Goal: Task Accomplishment & Management: Use online tool/utility

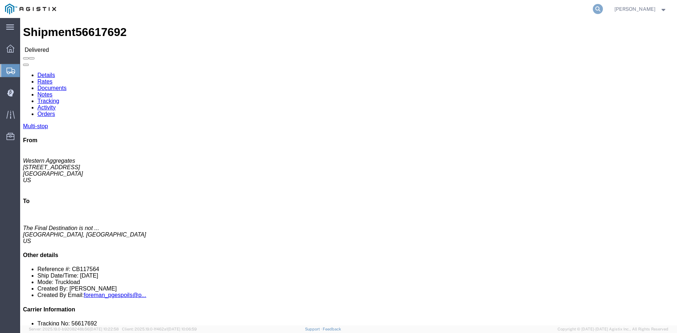
click at [603, 6] on icon at bounding box center [597, 9] width 10 height 10
click at [422, 10] on input "search" at bounding box center [483, 8] width 219 height 17
type input "56511038"
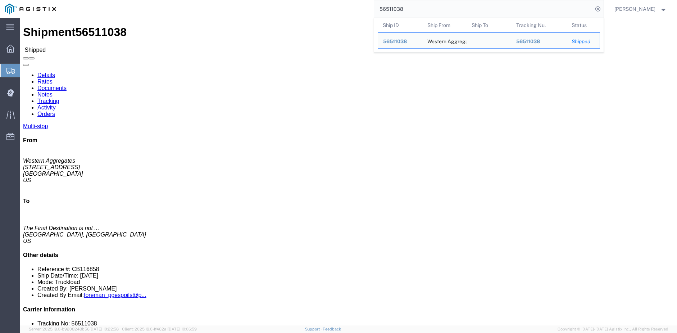
click link "Tracking"
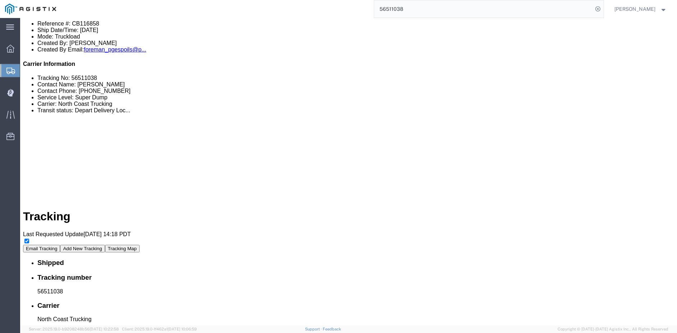
scroll to position [274, 0]
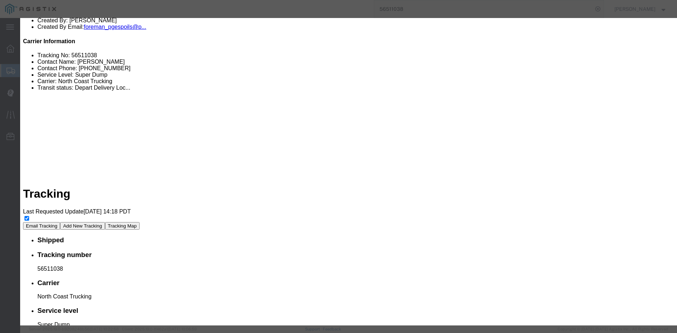
type input "6:45 AM"
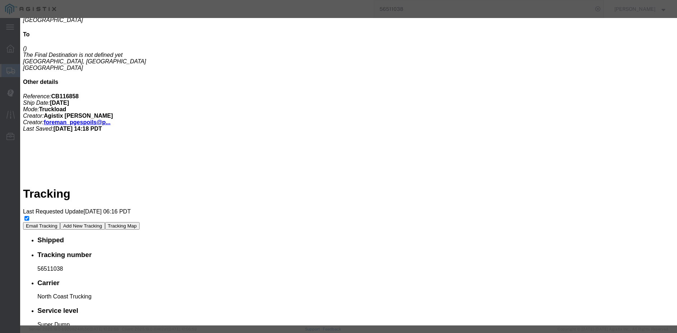
type input "6:50 AM"
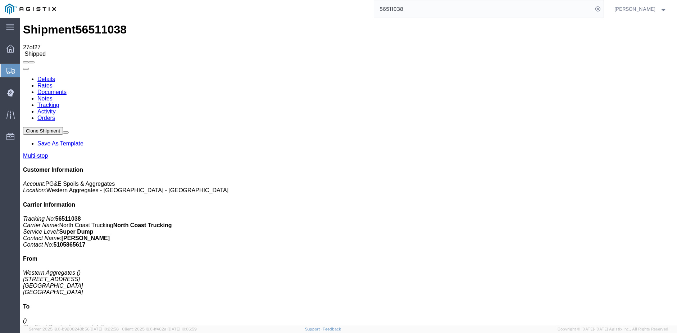
scroll to position [0, 0]
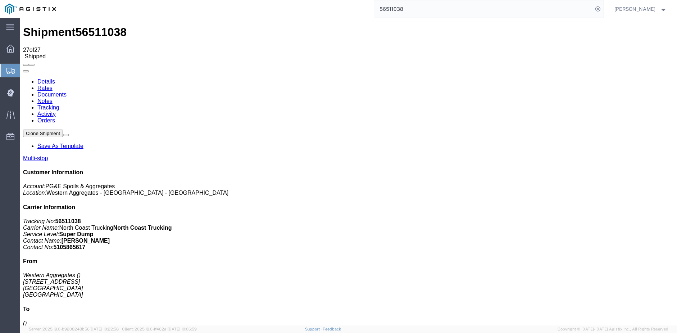
click at [67, 91] on link "Documents" at bounding box center [51, 94] width 29 height 6
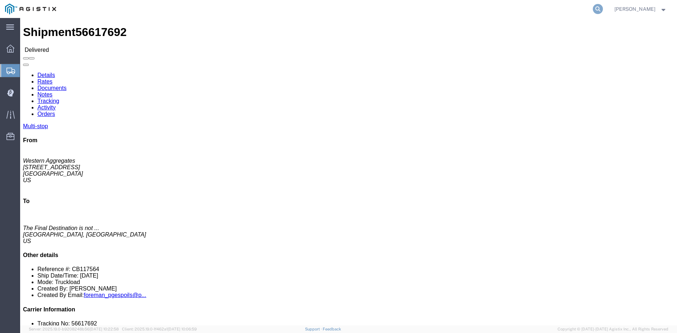
click at [603, 9] on icon at bounding box center [597, 9] width 10 height 10
click at [397, 6] on input "search" at bounding box center [483, 8] width 219 height 17
type input "56511065"
click link "Tracking"
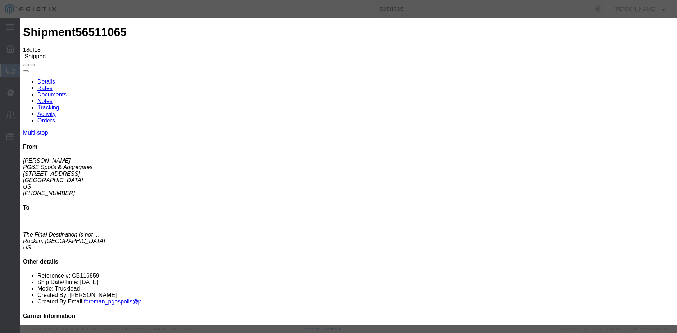
type input "[DATE]"
type input "7:00 AM"
type input "[DATE]"
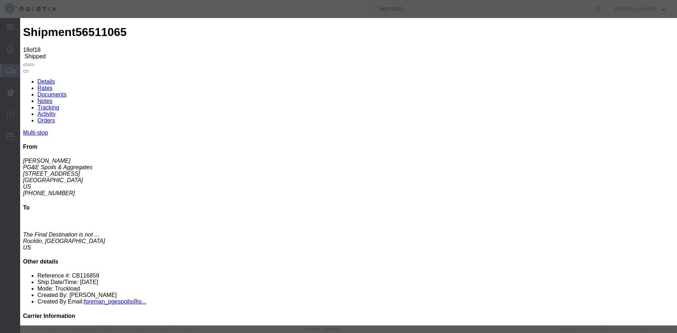
type input "8:16 AM"
select select "DPTDLVLOC"
select select "{"pickupDeliveryInfoId": "122337477","pickupOrDelivery": "P","stopNum": "5","lo…"
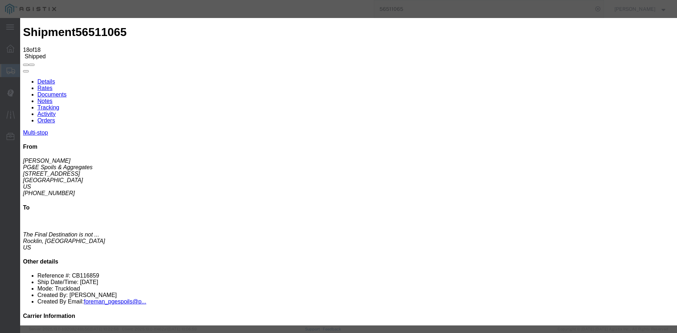
select select "CA"
type input "[GEOGRAPHIC_DATA]"
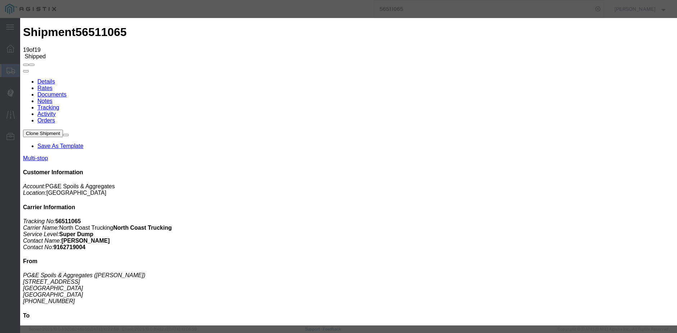
type input "[DATE]"
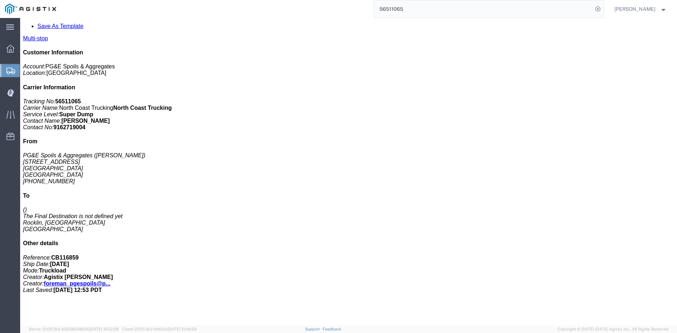
scroll to position [128, 0]
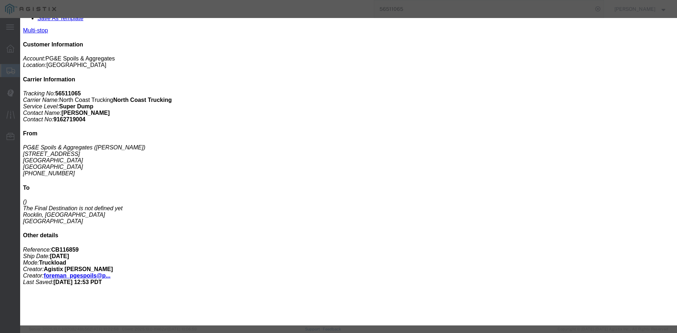
select select "{"pickupDeliveryInfoId": "122336873","pickupOrDelivery": "D","stopNum": "4","lo…"
type input "Paradise"
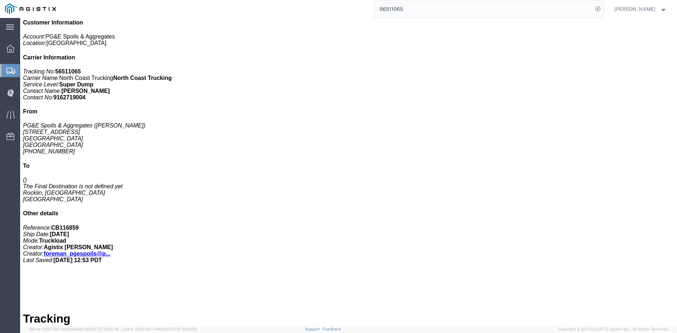
scroll to position [160, 0]
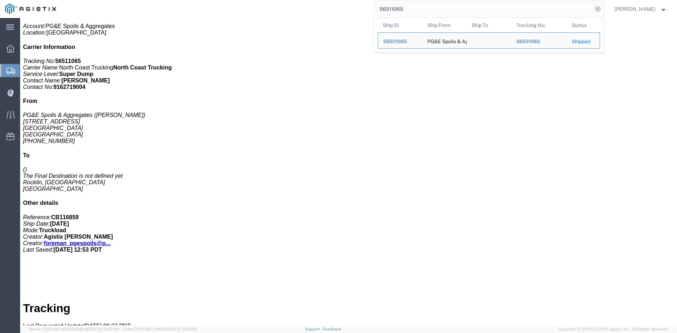
click at [454, 8] on input "56511065" at bounding box center [483, 8] width 219 height 17
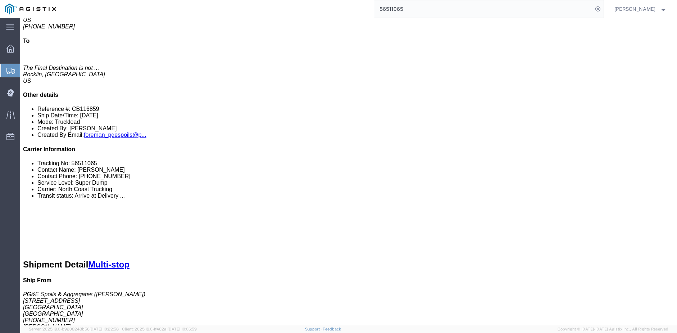
scroll to position [128, 0]
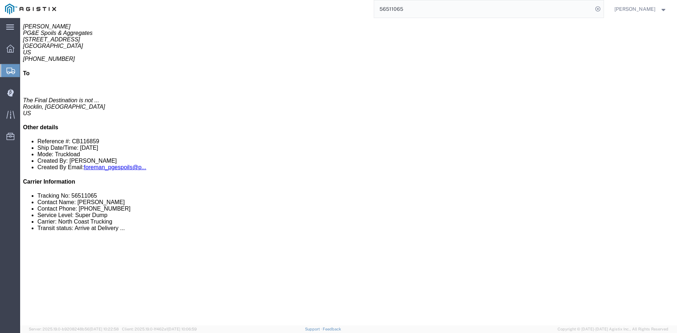
click link "Tracking"
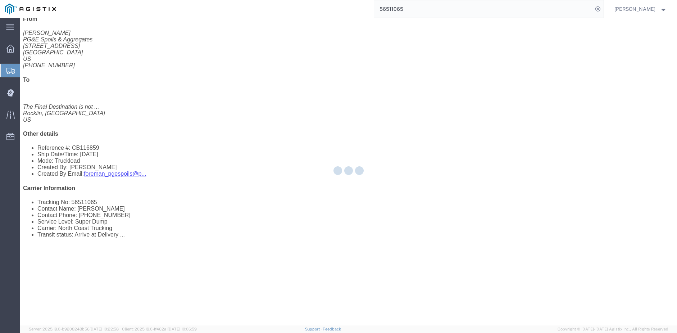
click at [440, 236] on div at bounding box center [348, 171] width 656 height 307
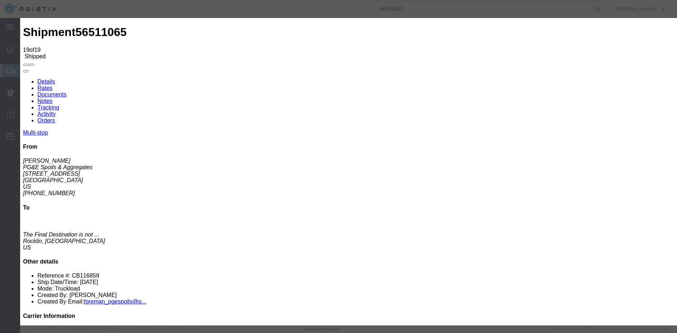
type input "[DATE]"
type input "7:00 AM"
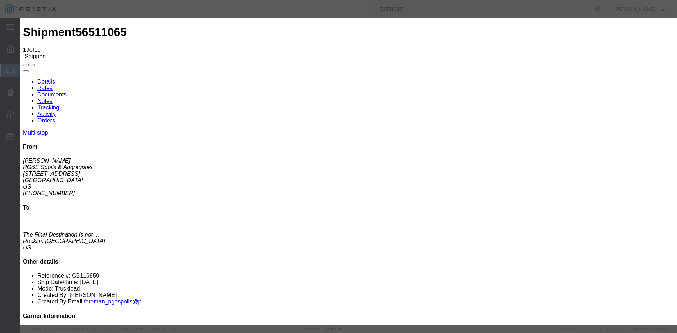
type input "[DATE]"
type input "8:30 AM"
select select "ARVPULOC"
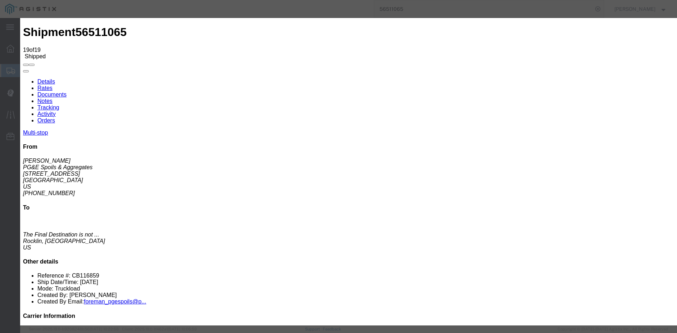
select select "{"pickupDeliveryInfoId": "122337477","pickupOrDelivery": "P","stopNum": "5","lo…"
select select "CA"
type input "[GEOGRAPHIC_DATA]"
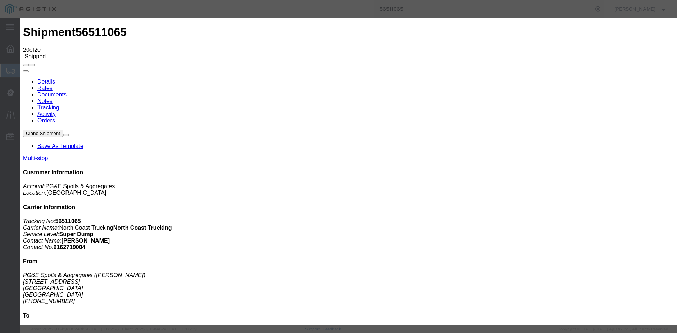
type input "[DATE]"
type input "7:00 AM"
select select "{"pickupDeliveryInfoId": "122336873","pickupOrDelivery": "D","stopNum": "4","lo…"
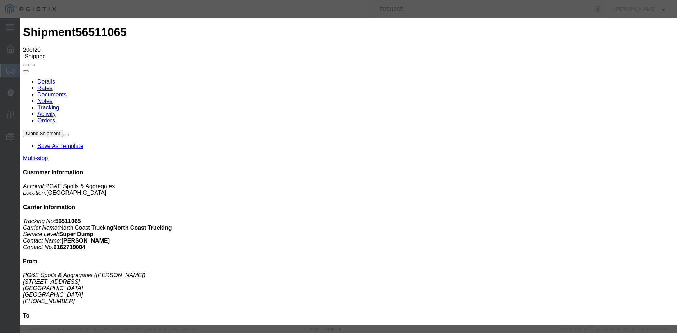
select select "CA"
type input "Paradise"
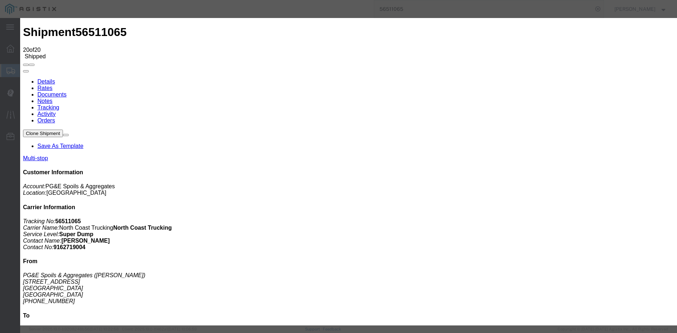
type input "[DATE]"
type input "9:35 AM"
select select "DPTDLVLOC"
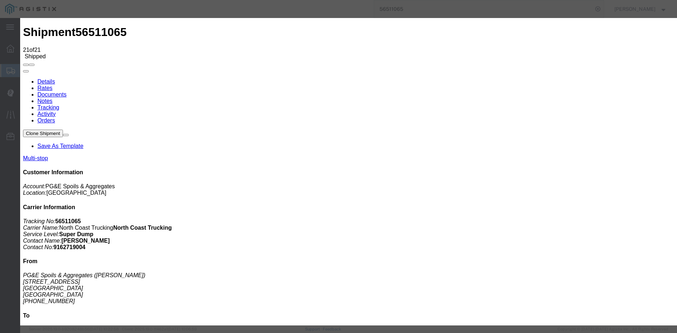
type input "[DATE]"
type input "7:00 AM"
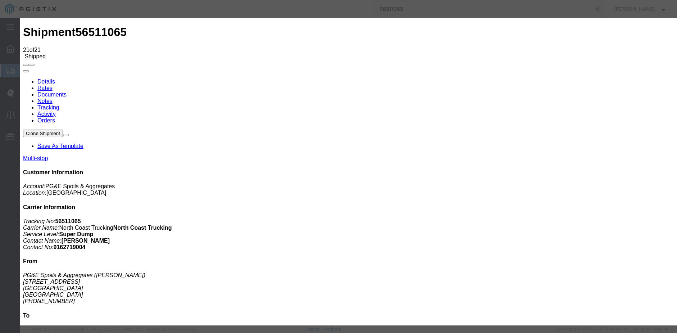
type input "[DATE]"
type input "10:50 AM"
select select "DPTDLVLOC"
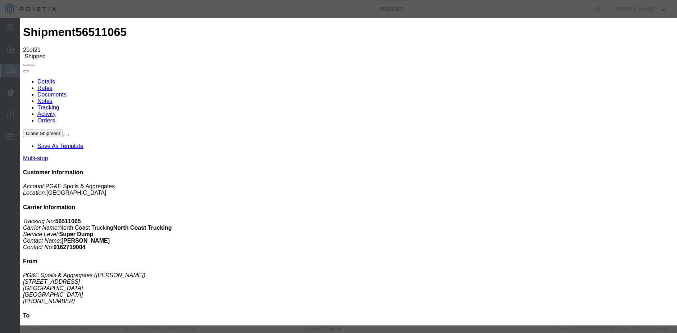
select select "{"pickupDeliveryInfoId": "122336873","pickupOrDelivery": "D","stopNum": "4","lo…"
select select "CA"
type input "Paradise"
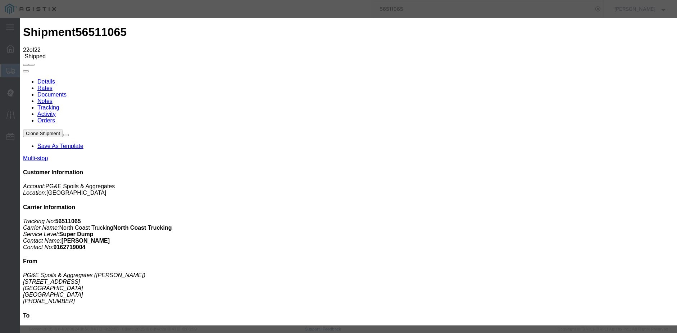
type input "[DATE]"
type input "7:00 AM"
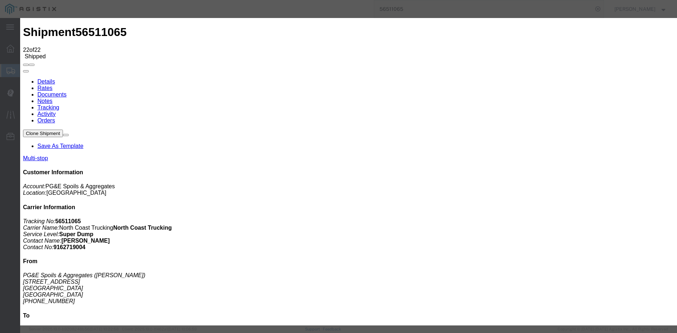
type input "[DATE]"
type input "1:00 PM"
select select "DPTDLVLOC"
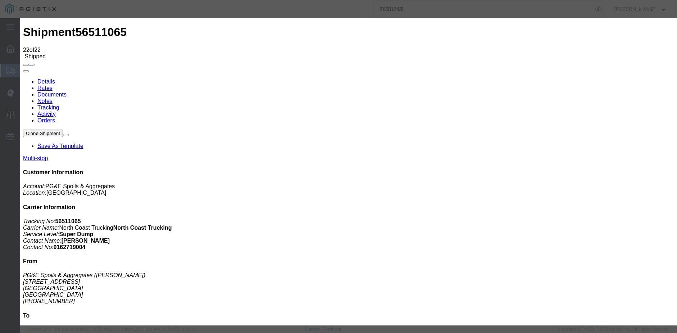
select select "{"pickupDeliveryInfoId": "122338763","pickupOrDelivery": "D","stopNum": "6","lo…"
select select "CA"
type input "Paradise"
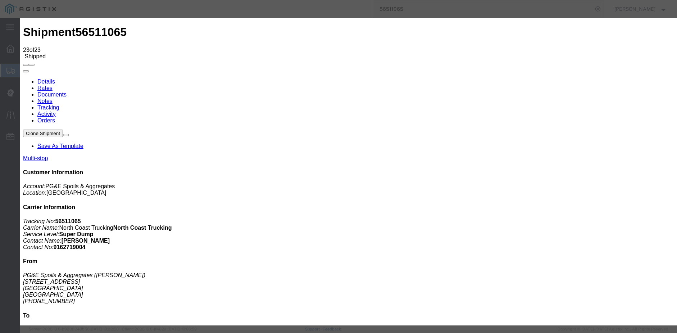
type input "[DATE]"
type input "2:15 PM"
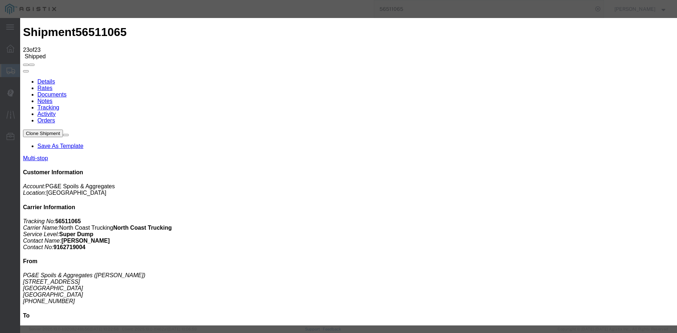
select select "DPTDLVLOC"
select select "{"pickupDeliveryInfoId": "122345631","pickupOrDelivery": "D","stopNum": "9","lo…"
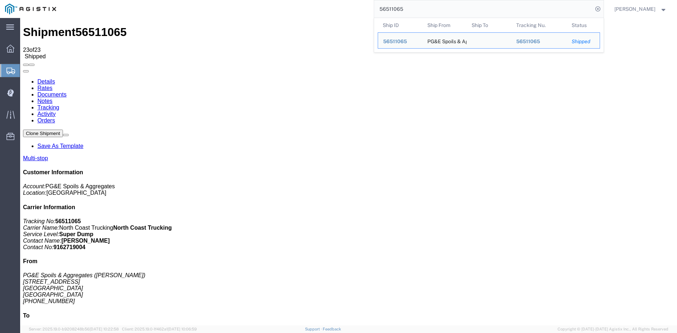
click at [412, 8] on input "56511065" at bounding box center [483, 8] width 219 height 17
drag, startPoint x: 412, startPoint y: 8, endPoint x: 308, endPoint y: 1, distance: 104.5
click at [308, 1] on div "56511065 Ship ID Ship From Ship To Tracking Nu. Status Ship ID 56511065 Ship Fr…" at bounding box center [332, 9] width 542 height 18
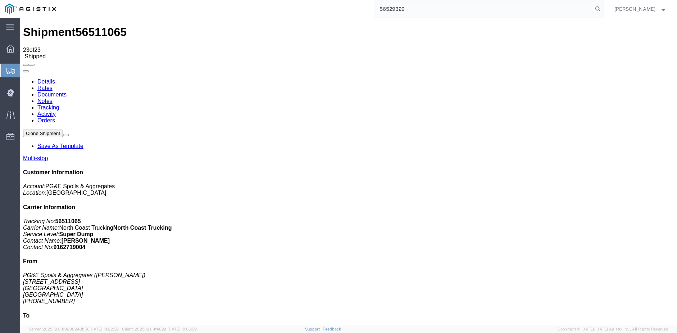
type input "56529329"
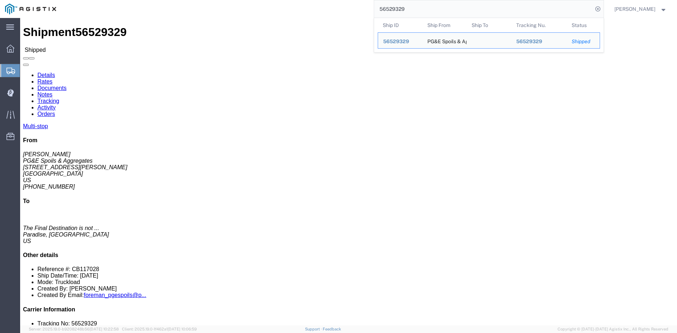
click link "Tracking"
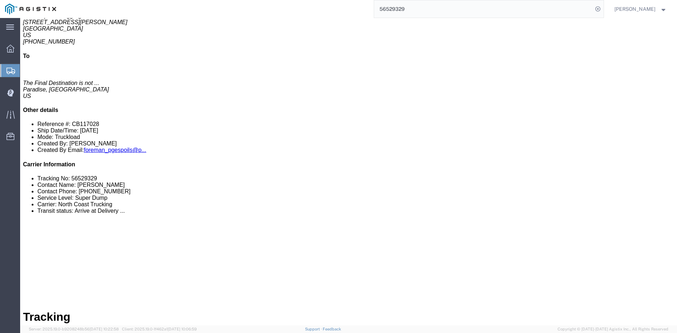
scroll to position [111, 0]
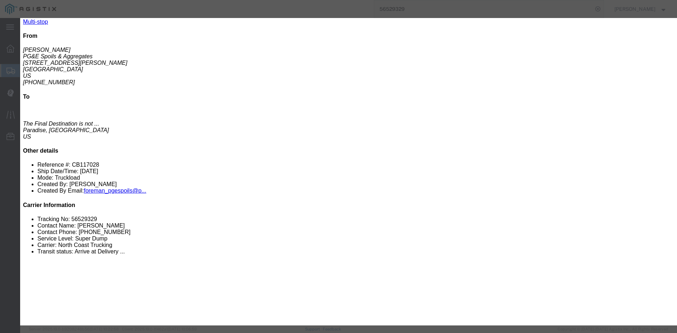
type input "12:01 PM"
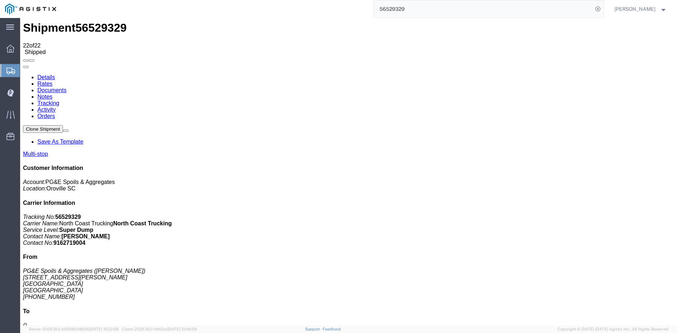
scroll to position [0, 0]
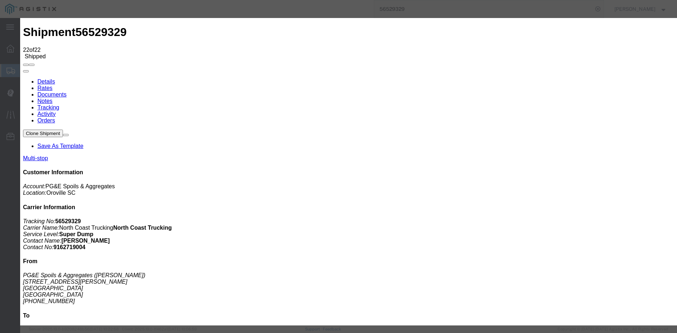
type input "[DATE]"
type input "7:00 AM"
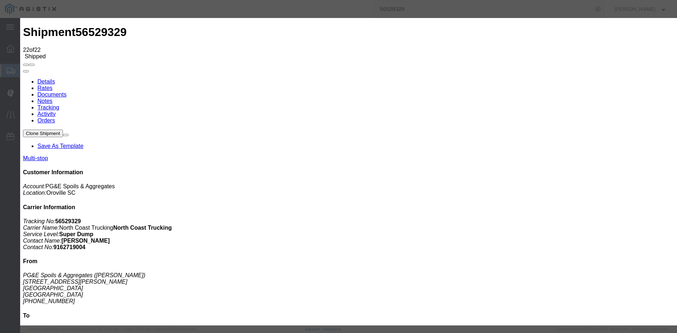
type input "[DATE]"
type input "12:00 PM"
select select "BREAKSTOP"
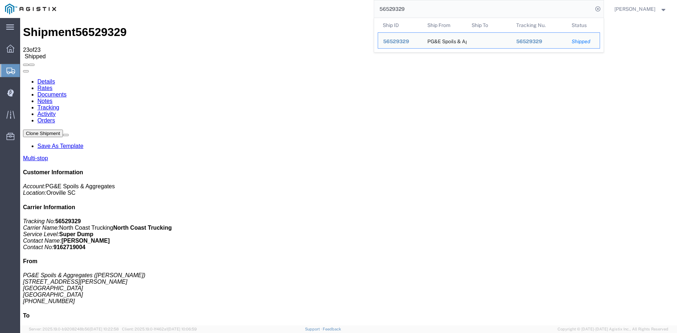
click at [427, 5] on input "56529329" at bounding box center [483, 8] width 219 height 17
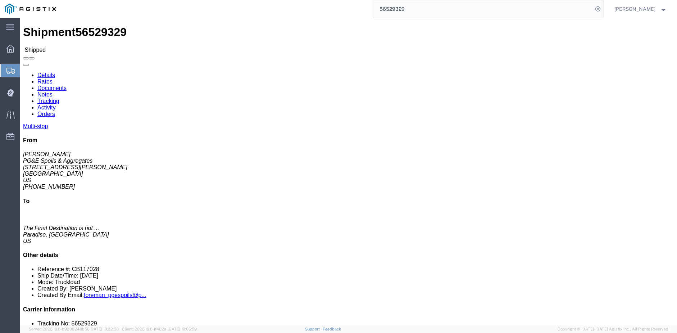
click link "Tracking"
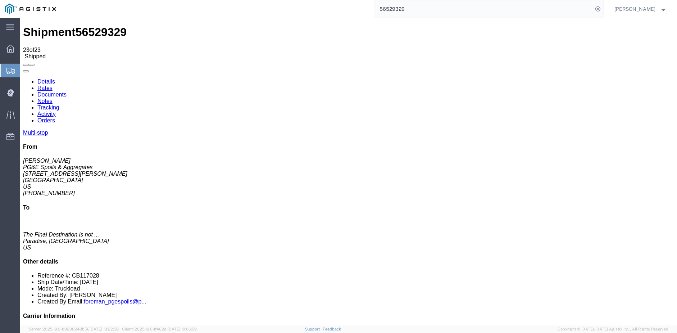
click at [37, 104] on link "Tracking" at bounding box center [48, 107] width 22 height 6
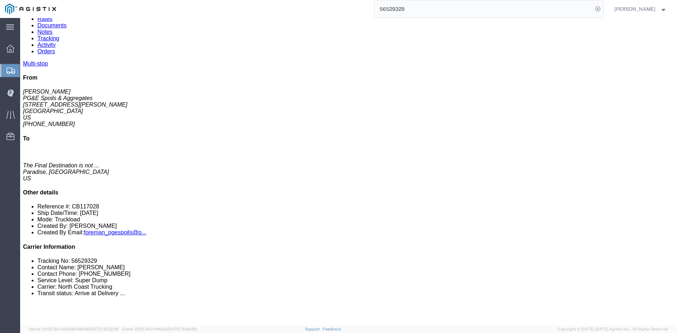
scroll to position [54, 0]
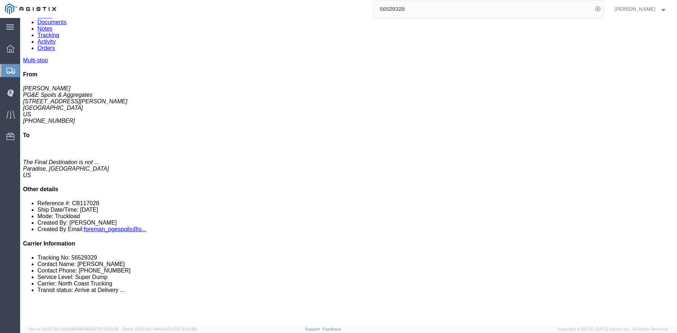
scroll to position [108, 0]
